Goal: Information Seeking & Learning: Learn about a topic

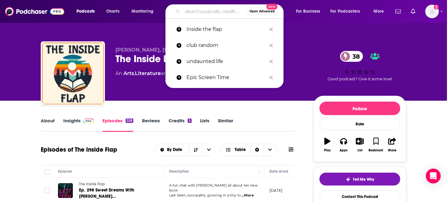
click at [204, 9] on input "Search podcasts, credits, & more..." at bounding box center [214, 11] width 64 height 10
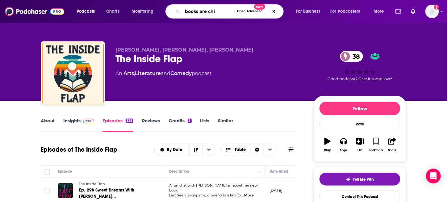
type input "books are chic"
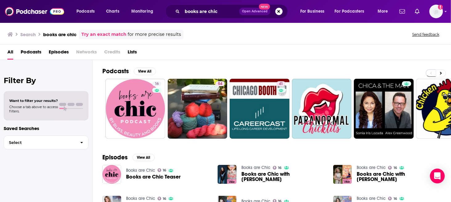
click at [159, 176] on span "Books are Chic Teaser" at bounding box center [153, 176] width 55 height 5
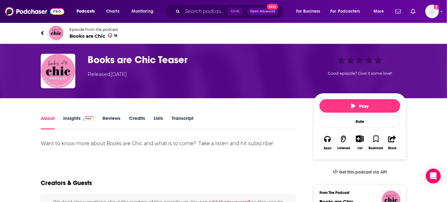
scroll to position [31, 0]
